Goal: Find specific page/section: Find specific page/section

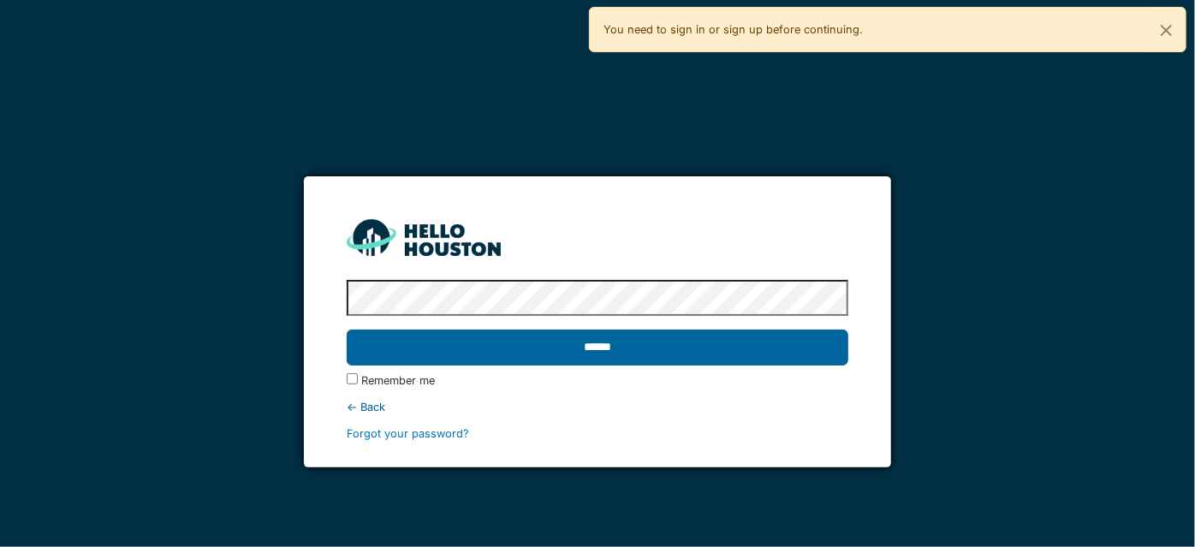
click at [460, 358] on input "******" at bounding box center [597, 348] width 501 height 36
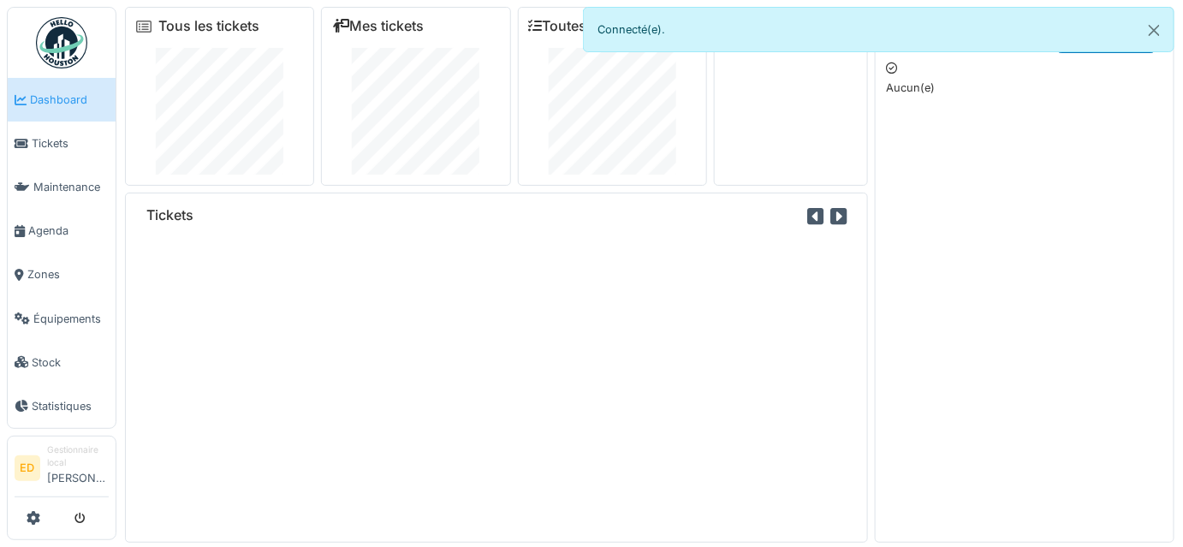
click at [84, 315] on span "Équipements" at bounding box center [70, 319] width 75 height 16
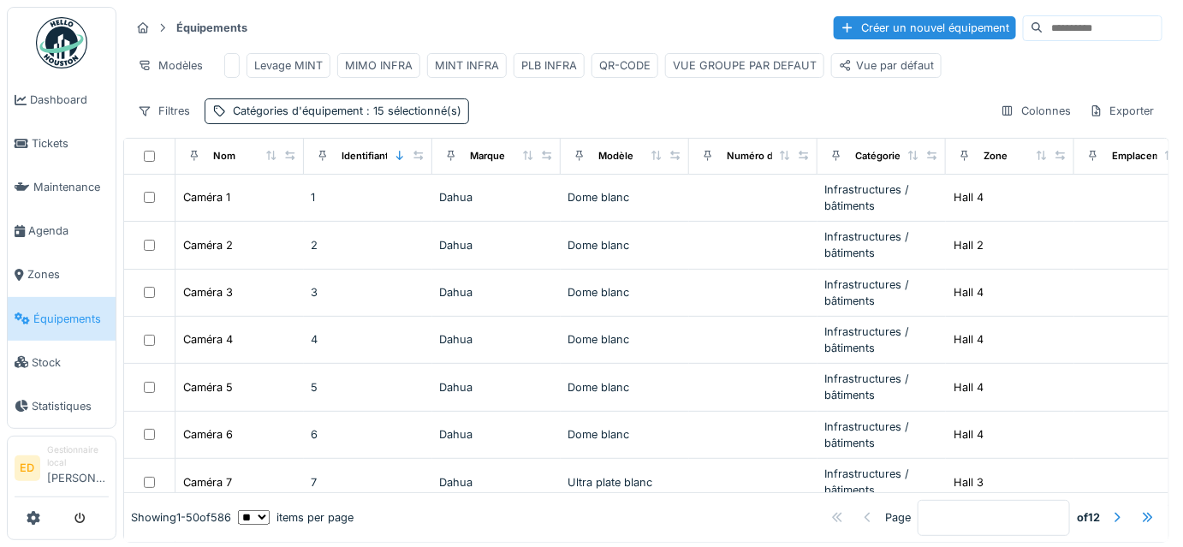
click at [1043, 38] on input at bounding box center [1102, 28] width 118 height 24
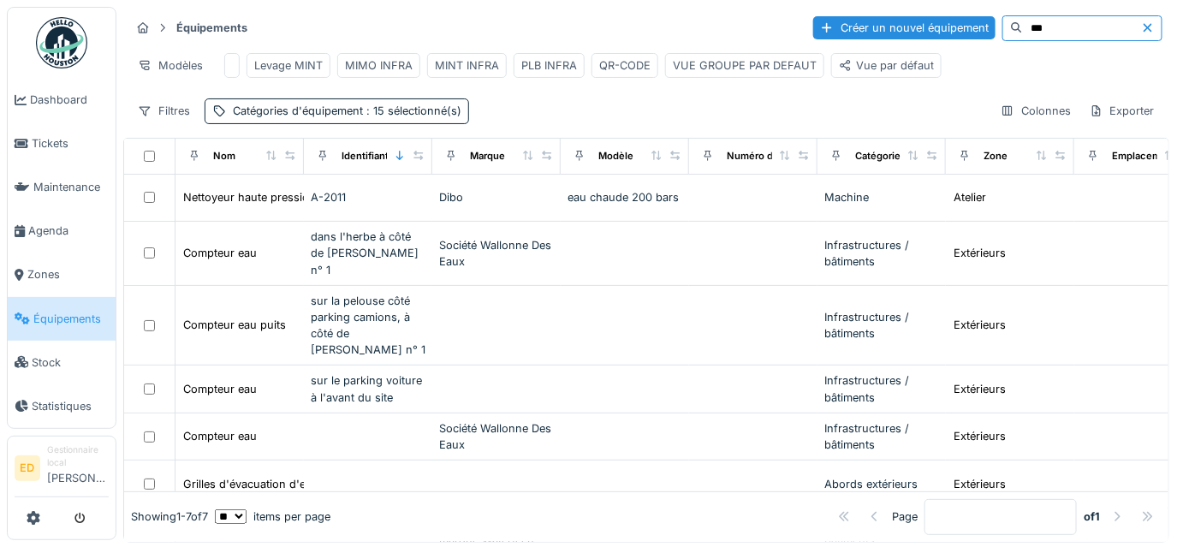
type input "***"
